Goal: Download file/media

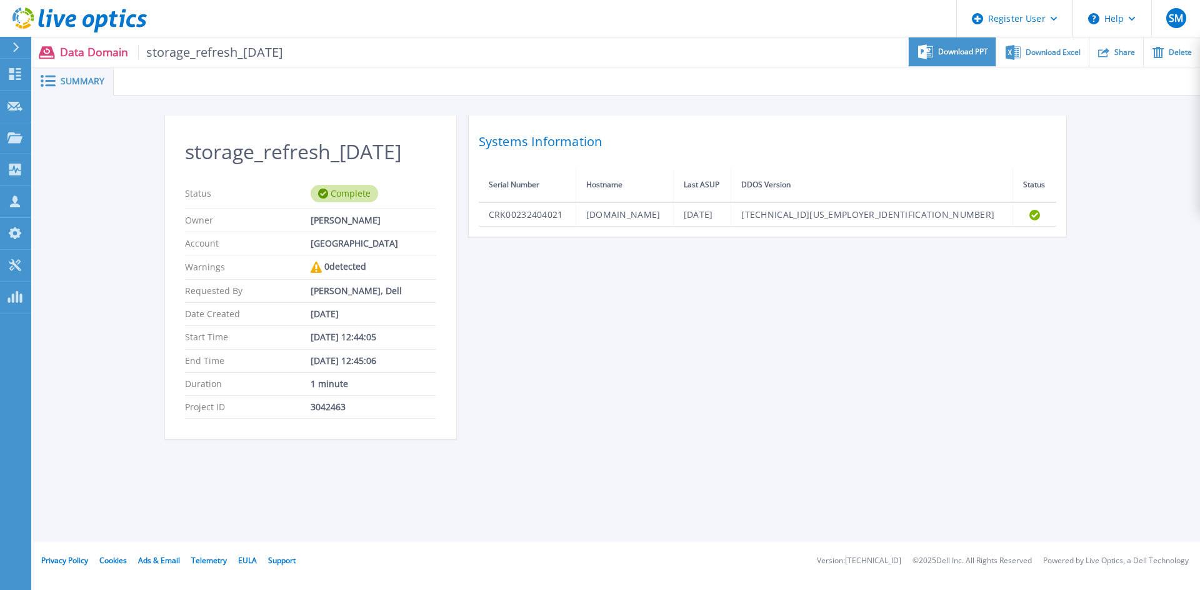
click at [969, 50] on span "Download PPT" at bounding box center [963, 51] width 50 height 7
click at [1034, 53] on span "Download Excel" at bounding box center [1052, 51] width 55 height 7
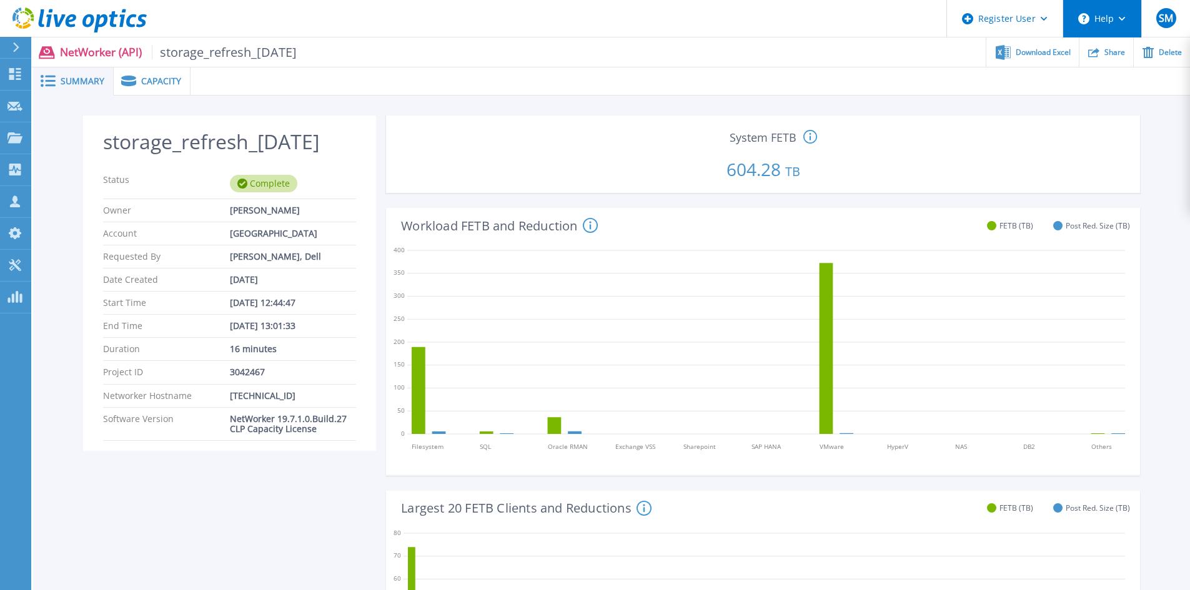
click at [1126, 26] on button "Help" at bounding box center [1103, 18] width 78 height 37
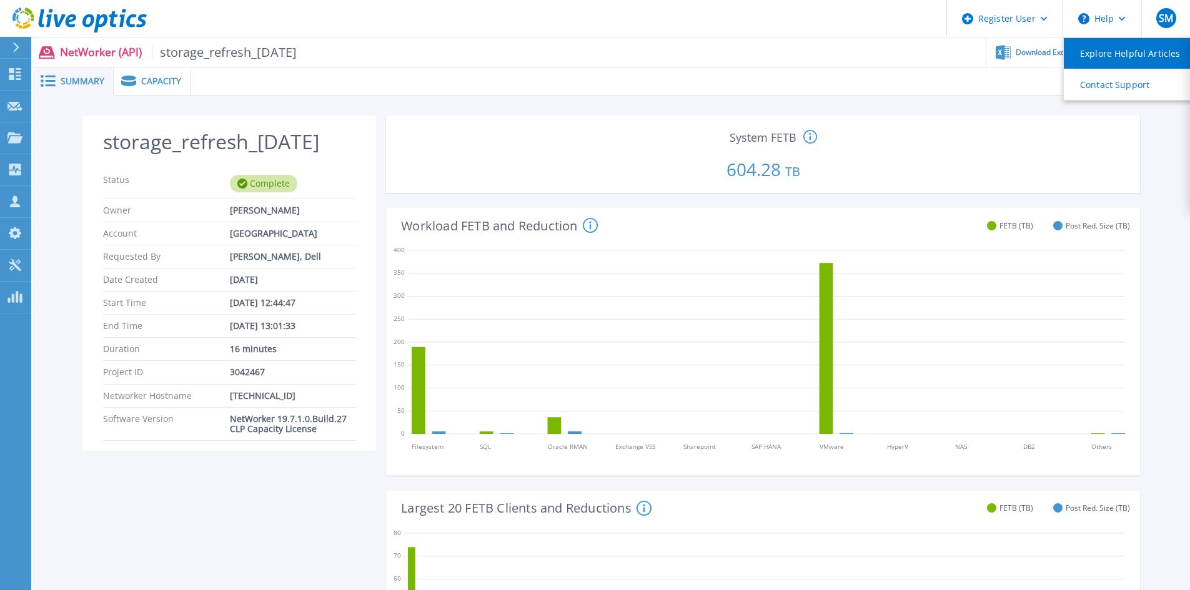
click at [1124, 45] on link "Explore Helpful Articles" at bounding box center [1133, 53] width 139 height 31
click at [52, 19] on icon at bounding box center [79, 20] width 134 height 26
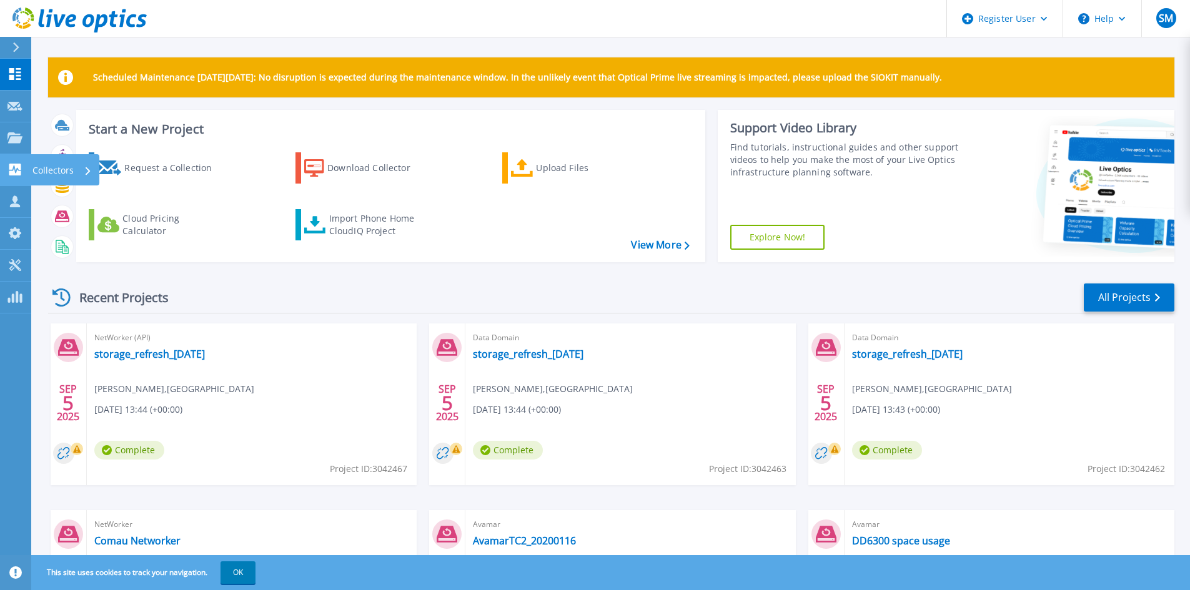
click at [68, 173] on p "Collectors" at bounding box center [52, 170] width 41 height 32
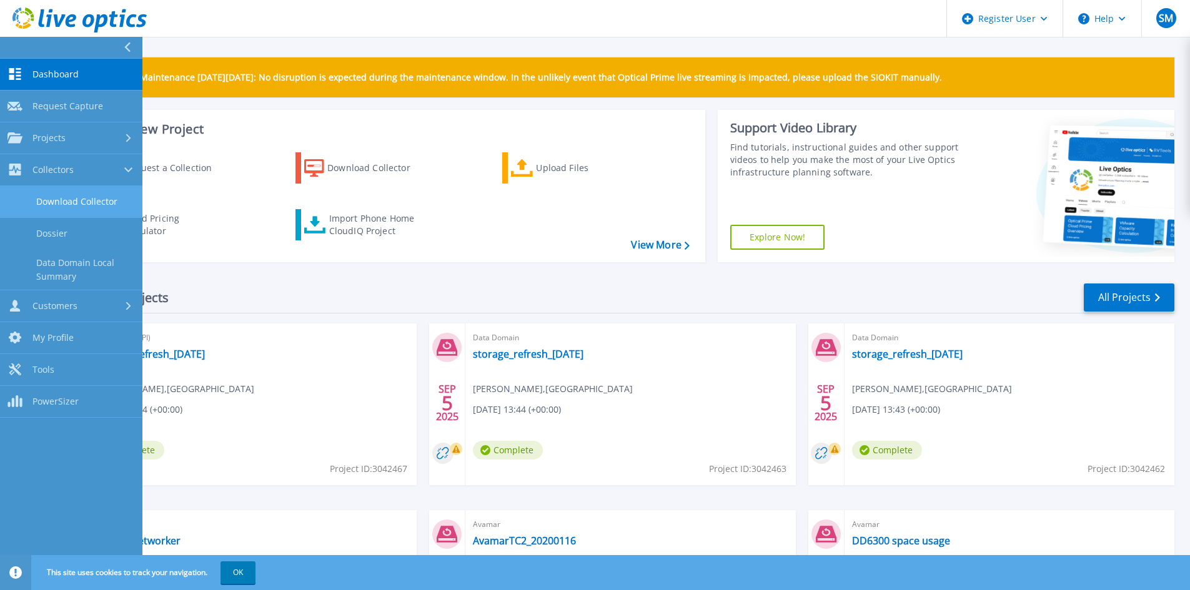
click at [89, 201] on link "Download Collector" at bounding box center [71, 202] width 142 height 32
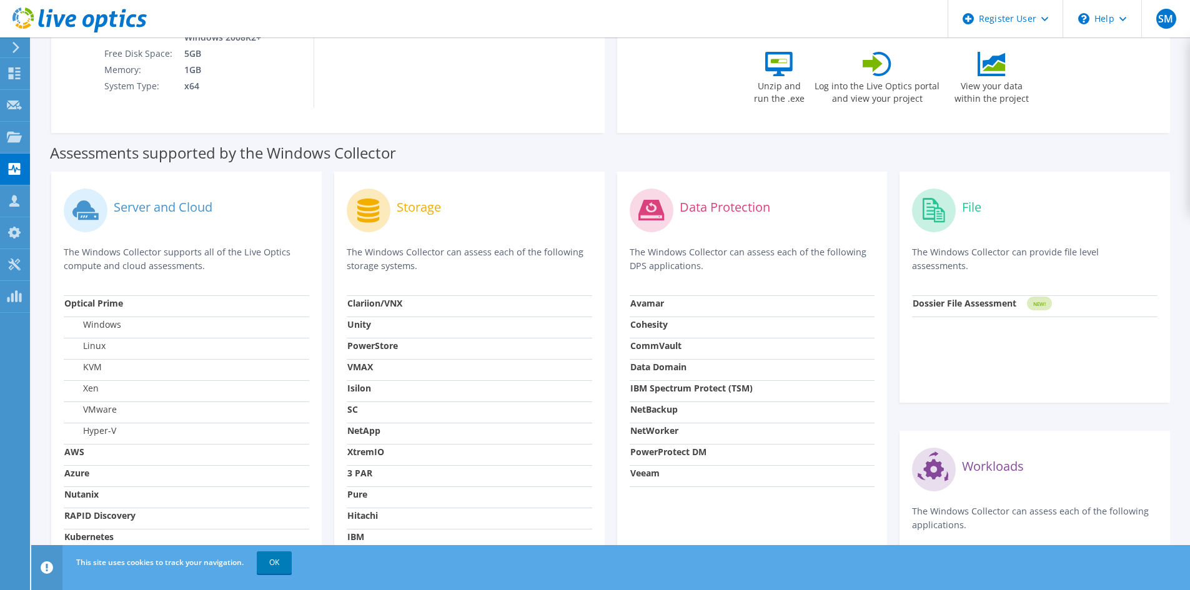
scroll to position [222, 0]
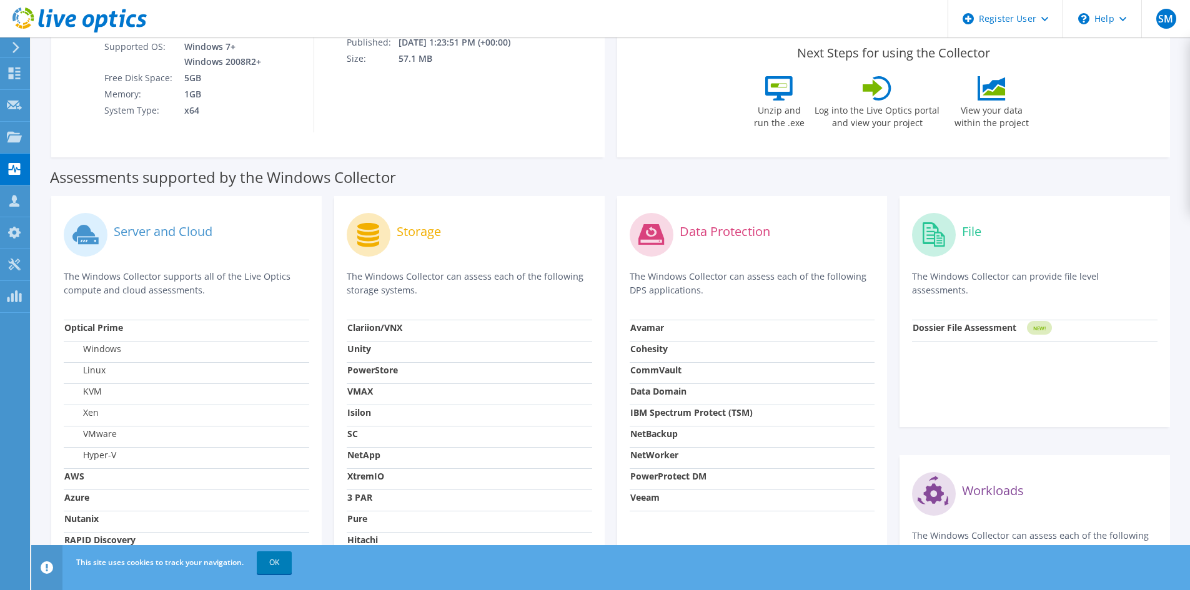
click at [649, 239] on icon at bounding box center [652, 234] width 26 height 21
click at [645, 389] on strong "Data Domain" at bounding box center [658, 392] width 56 height 12
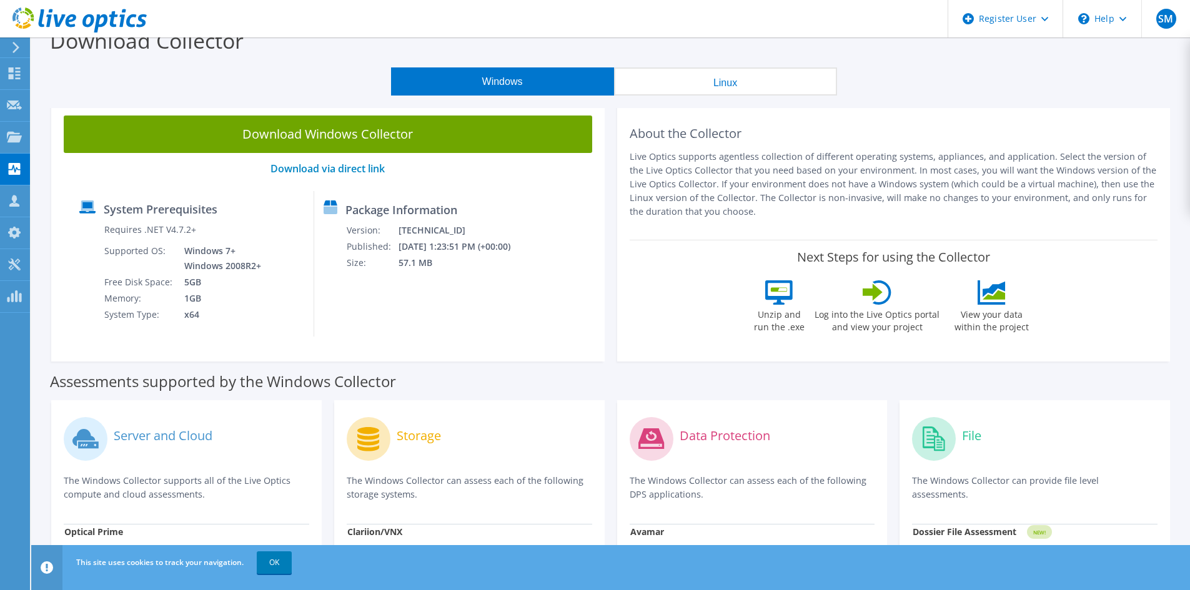
scroll to position [0, 0]
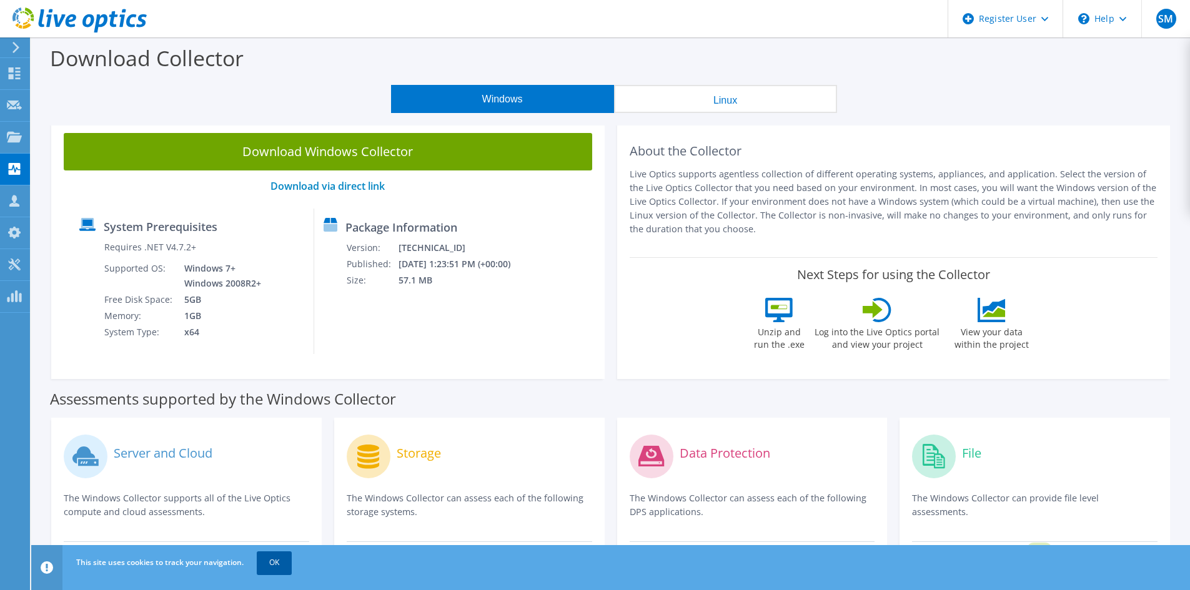
click at [270, 567] on link "OK" at bounding box center [274, 563] width 35 height 22
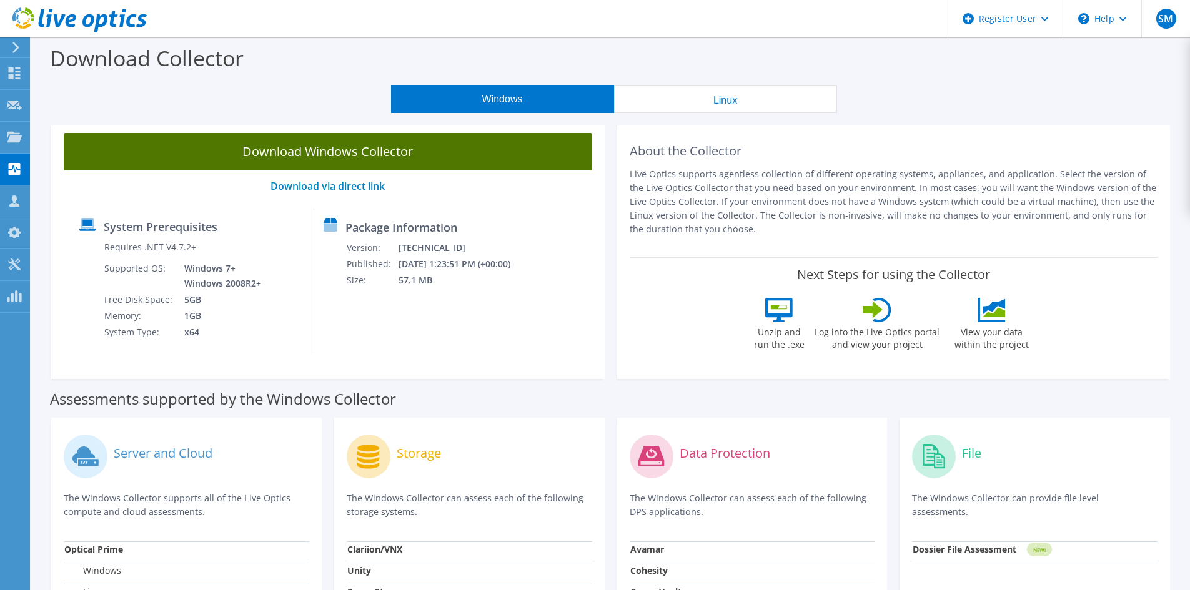
click at [331, 144] on link "Download Windows Collector" at bounding box center [328, 151] width 529 height 37
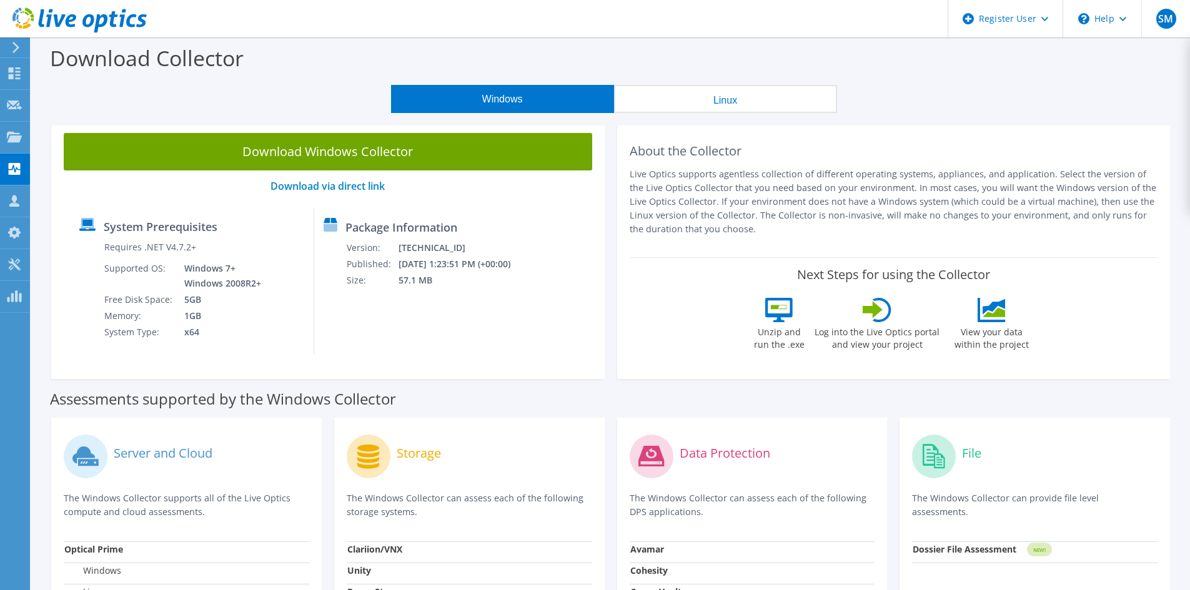
click at [1132, 127] on div "About the Collector Live Optics supports agentless collection of different oper…" at bounding box center [894, 250] width 554 height 259
click at [1122, 25] on div "\n Help" at bounding box center [1102, 18] width 79 height 37
click at [1114, 52] on link "Explore Helpful Articles" at bounding box center [1133, 53] width 139 height 31
click at [1112, 89] on link "Contact Support" at bounding box center [1133, 84] width 139 height 31
click at [1180, 21] on div "SM" at bounding box center [1166, 18] width 49 height 37
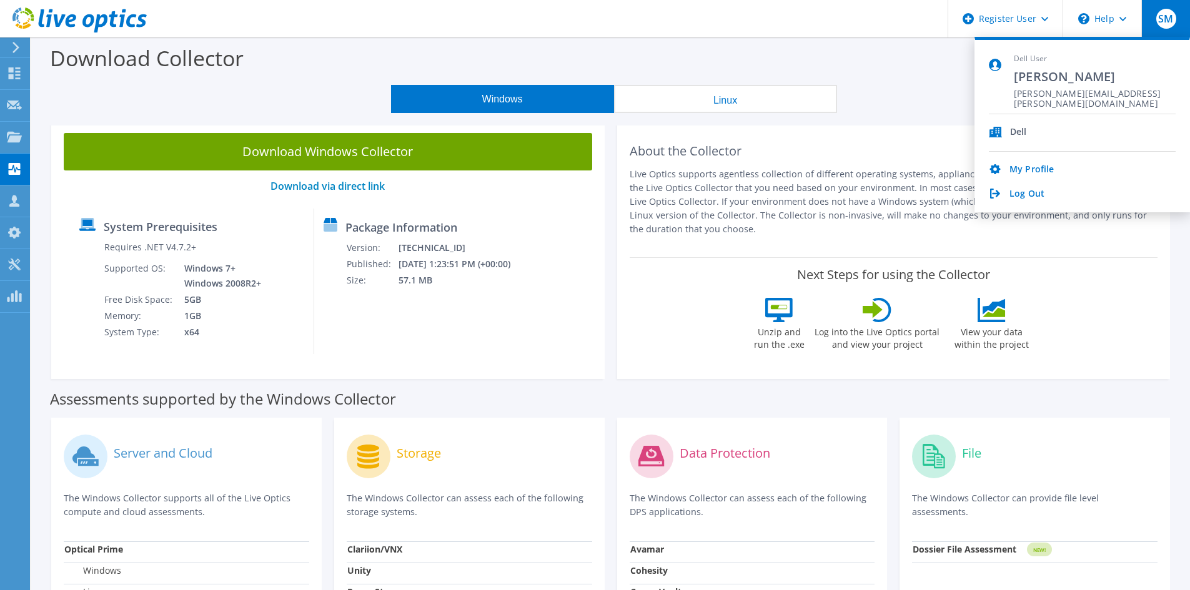
click at [11, 42] on icon at bounding box center [15, 47] width 9 height 11
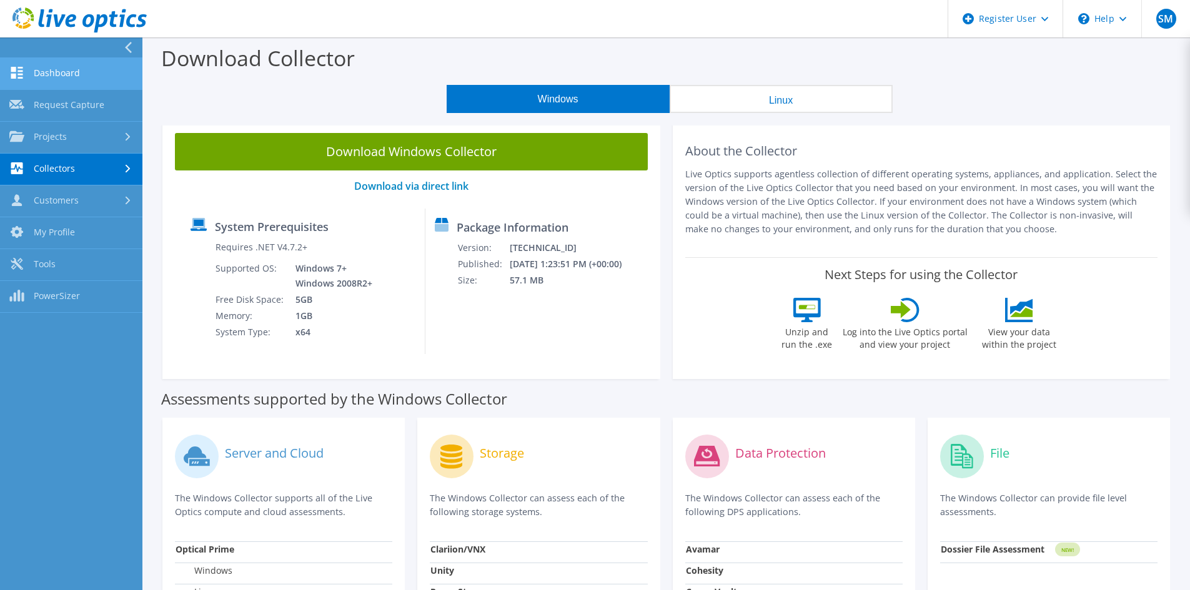
click at [54, 74] on link "Dashboard" at bounding box center [71, 74] width 142 height 32
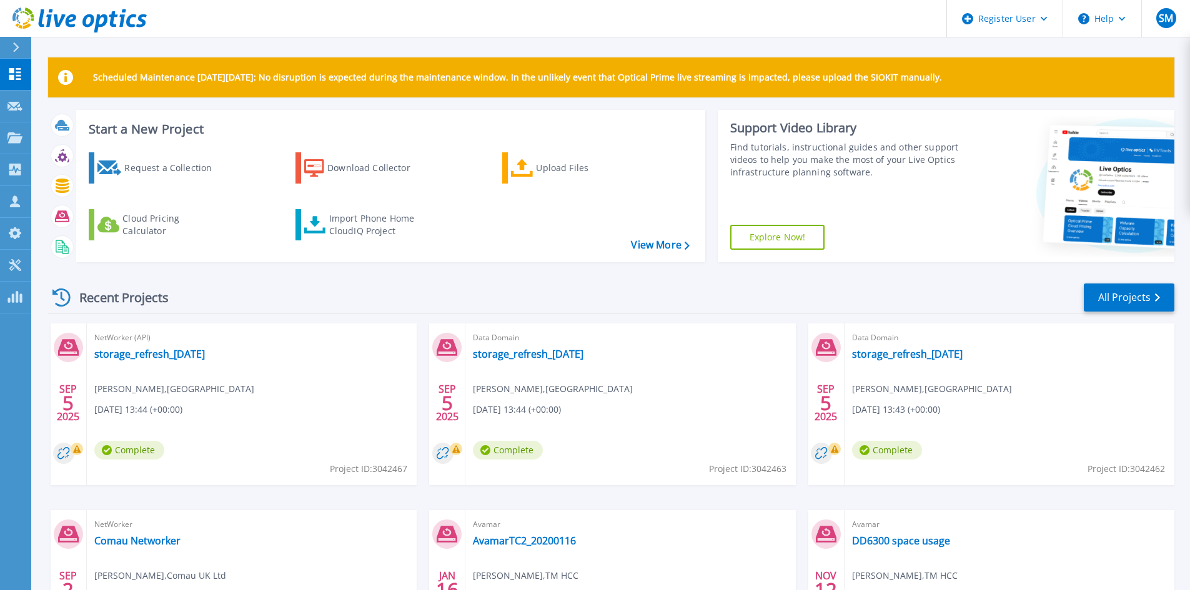
click at [795, 236] on link "Explore Now!" at bounding box center [777, 237] width 95 height 25
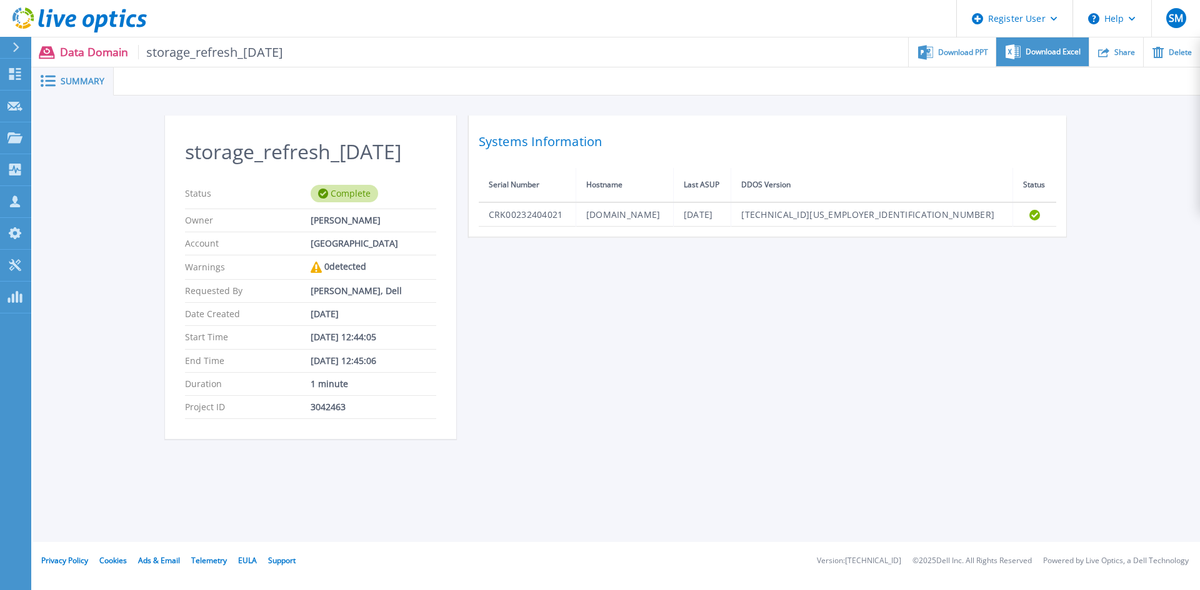
click at [1064, 56] on span "Download Excel" at bounding box center [1052, 51] width 55 height 7
click at [960, 54] on span "Download PPT" at bounding box center [963, 51] width 50 height 7
click at [961, 44] on div "Download PPT" at bounding box center [952, 51] width 87 height 29
click at [1050, 51] on span "Download Excel" at bounding box center [1052, 51] width 55 height 7
